Goal: Transaction & Acquisition: Purchase product/service

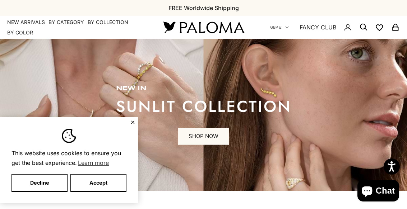
click at [102, 185] on button "Accept" at bounding box center [98, 183] width 56 height 18
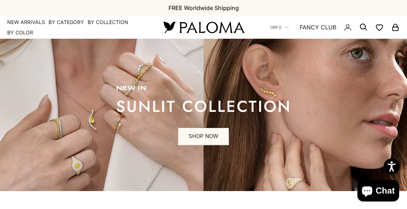
click at [218, 135] on link "SHOP NOW" at bounding box center [203, 136] width 51 height 17
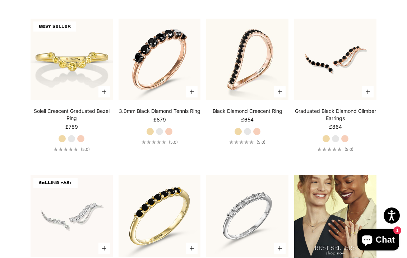
scroll to position [660, 0]
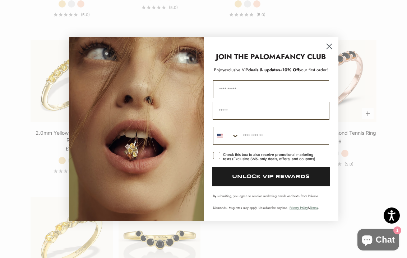
click at [333, 43] on circle "Close dialog" at bounding box center [329, 47] width 12 height 12
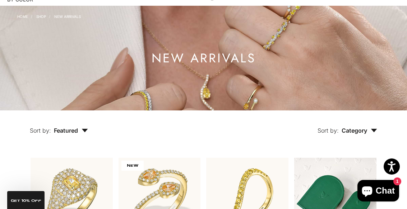
scroll to position [0, 0]
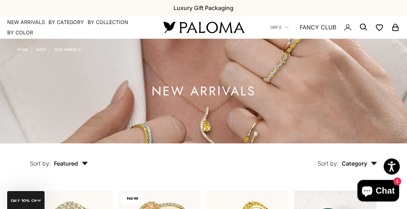
click at [114, 19] on summary "By Collection" at bounding box center [108, 22] width 41 height 7
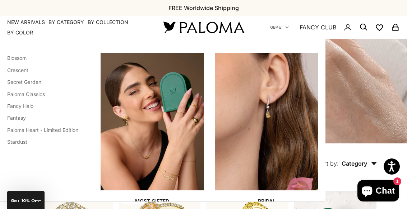
click at [45, 93] on link "Paloma Classics" at bounding box center [26, 94] width 38 height 6
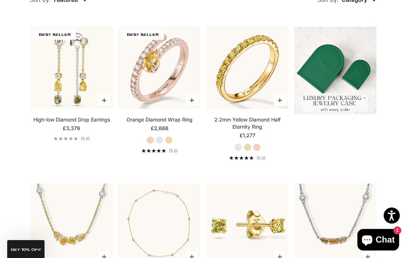
scroll to position [182, 0]
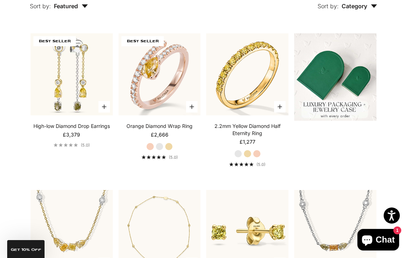
click at [277, 106] on button "Choose options" at bounding box center [279, 106] width 11 height 11
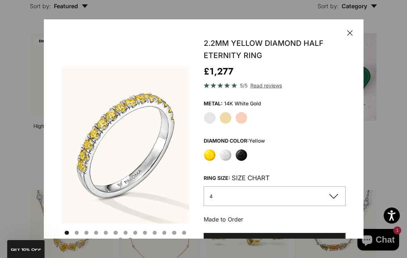
click at [276, 105] on div "Metal: 14K White Gold" at bounding box center [274, 103] width 142 height 11
click at [227, 153] on label "White" at bounding box center [225, 155] width 12 height 12
click at [228, 152] on label "White" at bounding box center [225, 155] width 12 height 12
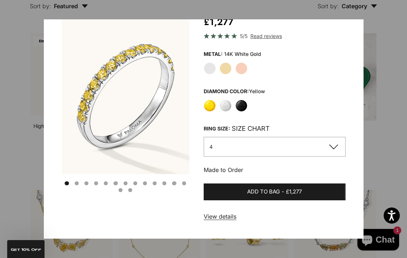
scroll to position [49, 0]
click at [228, 104] on label "White" at bounding box center [225, 106] width 12 height 12
click at [227, 209] on link "View details" at bounding box center [219, 216] width 33 height 9
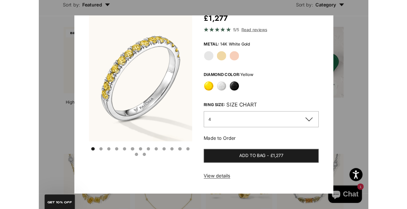
scroll to position [202, 0]
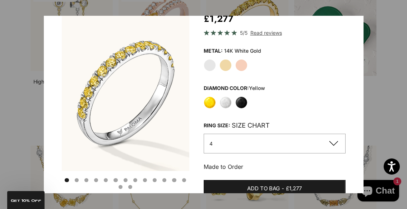
click at [242, 98] on label "Black" at bounding box center [241, 103] width 12 height 12
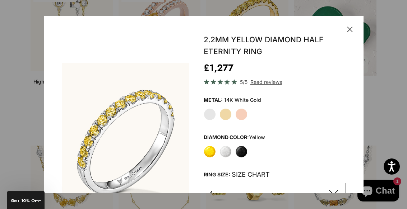
scroll to position [0, 0]
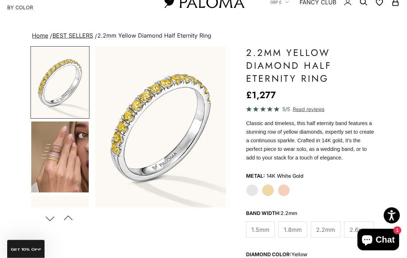
scroll to position [25, 0]
click at [62, 159] on img "Go to item 4" at bounding box center [59, 156] width 57 height 71
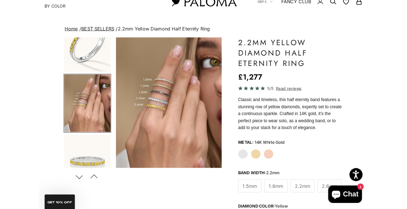
scroll to position [0, 0]
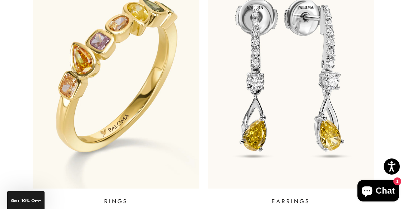
scroll to position [297, 0]
click at [130, 79] on img at bounding box center [116, 76] width 166 height 226
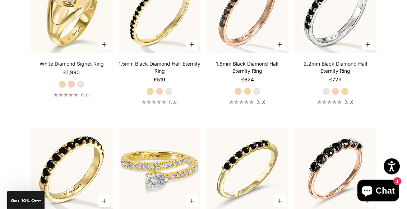
scroll to position [2240, 0]
